Goal: Task Accomplishment & Management: Manage account settings

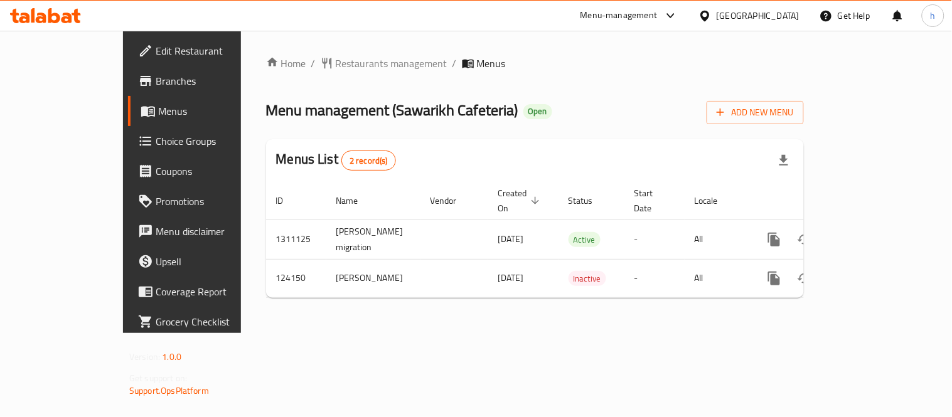
click at [35, 11] on icon at bounding box center [45, 15] width 71 height 15
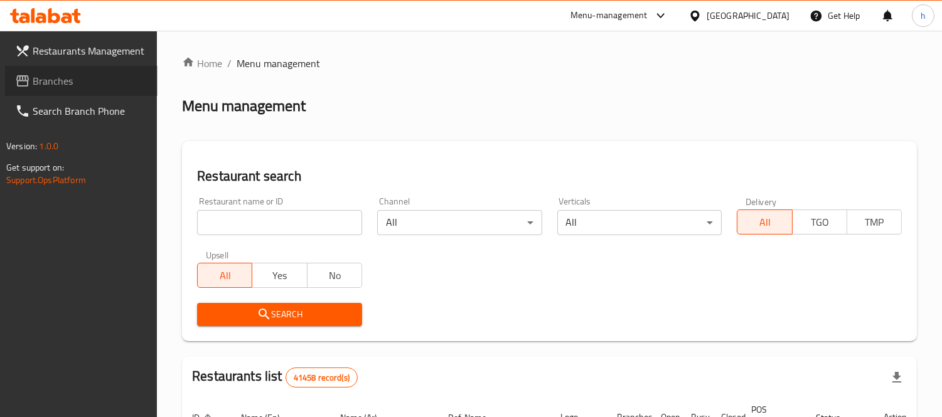
click at [62, 84] on span "Branches" at bounding box center [90, 80] width 115 height 15
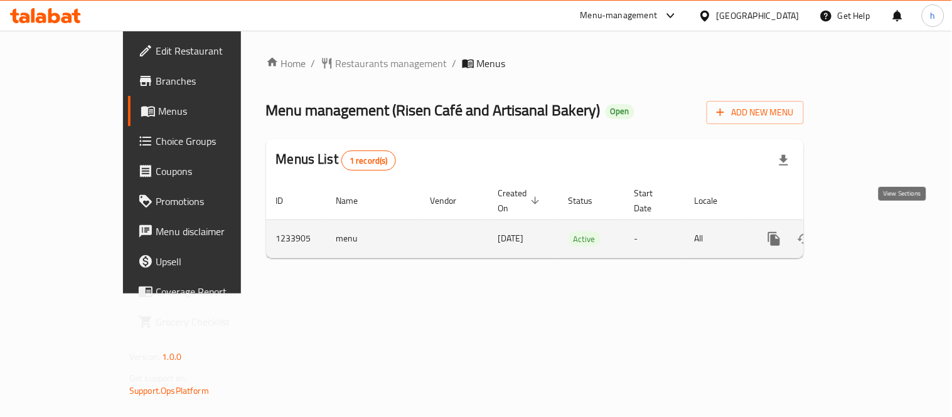
click at [872, 232] on icon "enhanced table" at bounding box center [864, 239] width 15 height 15
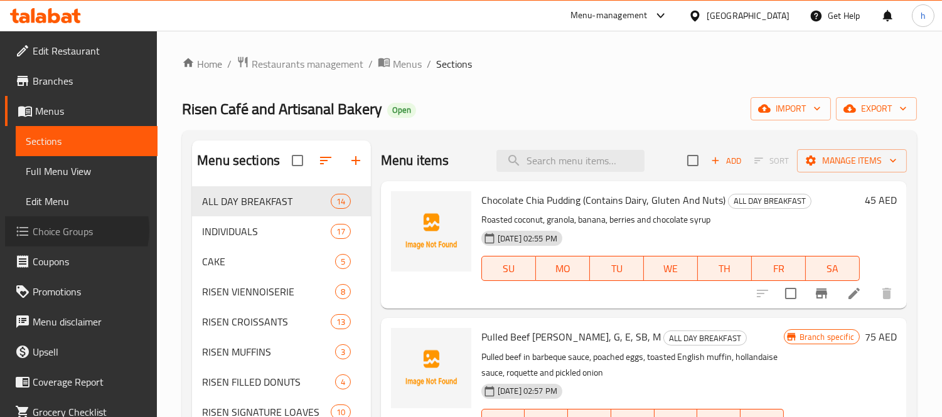
click at [67, 230] on span "Choice Groups" at bounding box center [90, 231] width 115 height 15
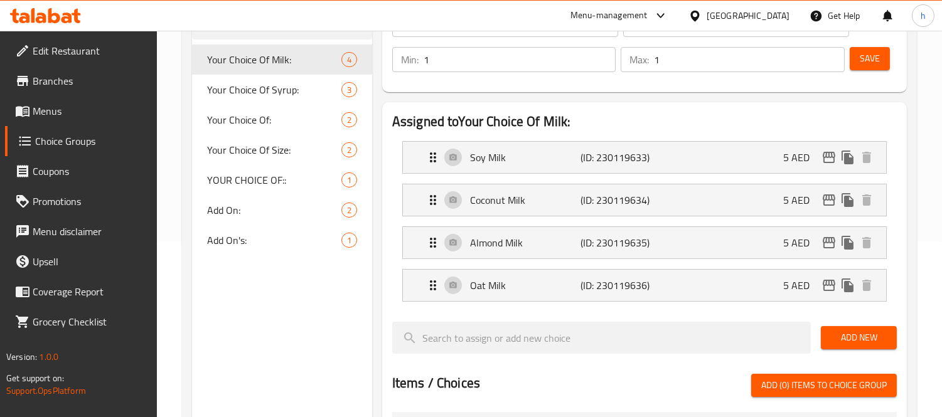
scroll to position [279, 0]
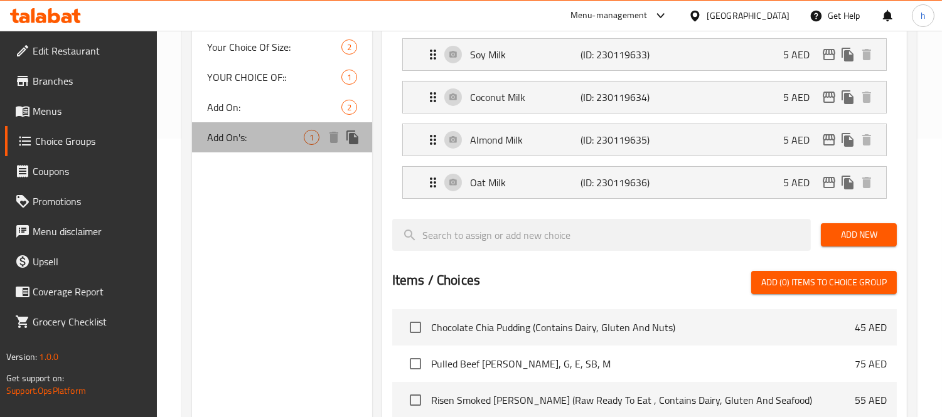
click at [229, 141] on span "Add On's:" at bounding box center [255, 137] width 97 height 15
type input "Add On's:"
type input "الإضافات:"
type input "0"
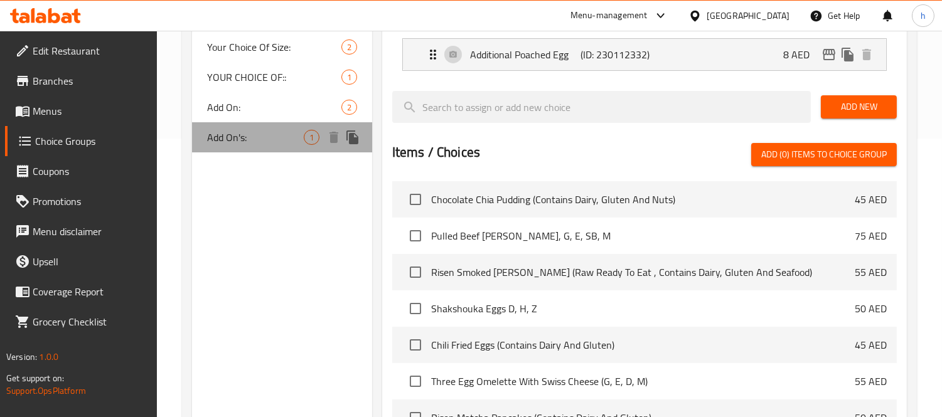
click at [220, 141] on span "Add On's:" at bounding box center [255, 137] width 97 height 15
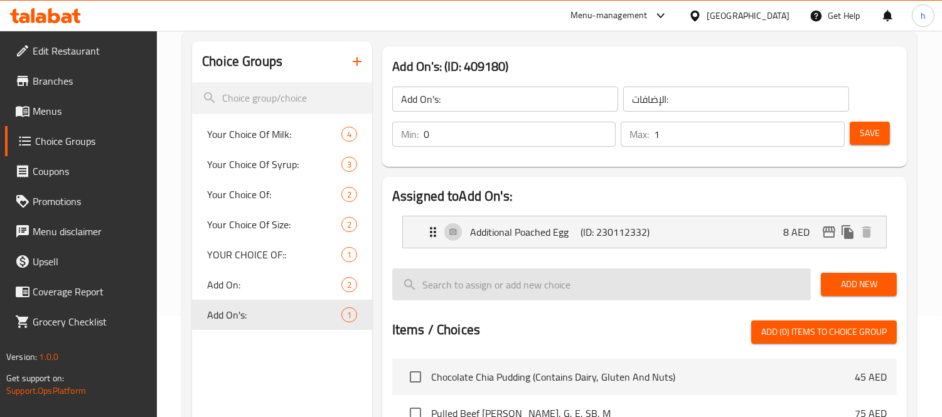
scroll to position [70, 0]
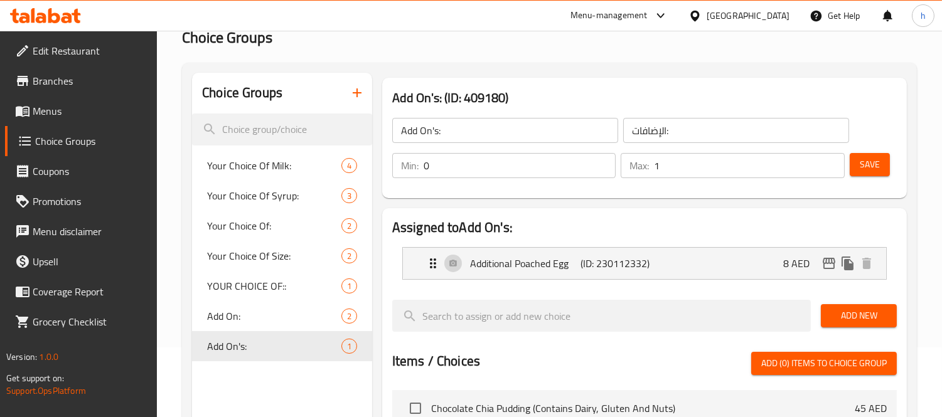
click at [36, 13] on icon at bounding box center [45, 15] width 71 height 15
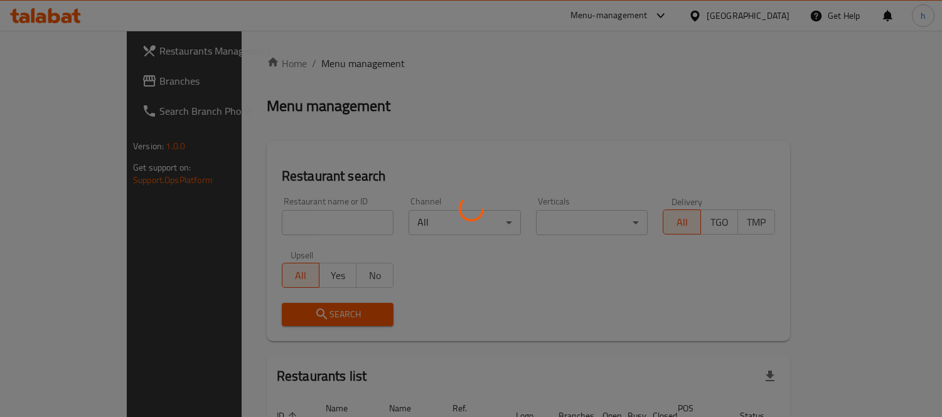
scroll to position [70, 0]
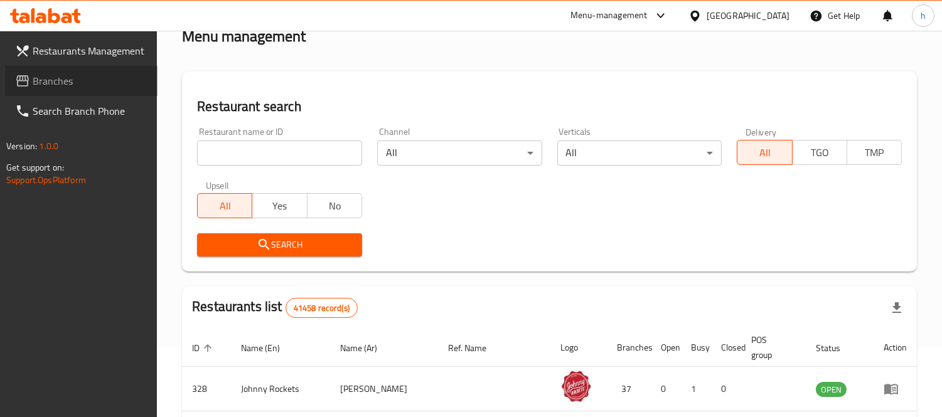
click at [69, 84] on span "Branches" at bounding box center [90, 80] width 115 height 15
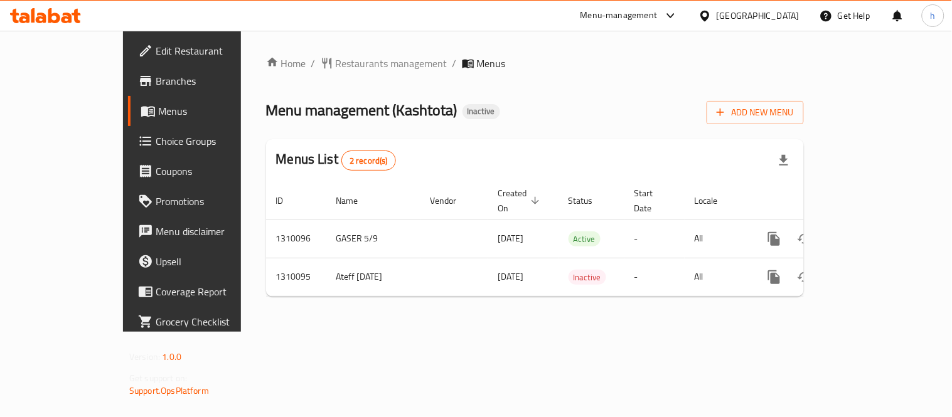
click at [57, 15] on icon at bounding box center [54, 15] width 12 height 15
